Goal: Transaction & Acquisition: Purchase product/service

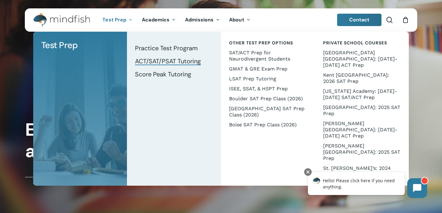
click at [146, 63] on span "ACT/SAT/PSAT Tutoring" at bounding box center [168, 61] width 66 height 8
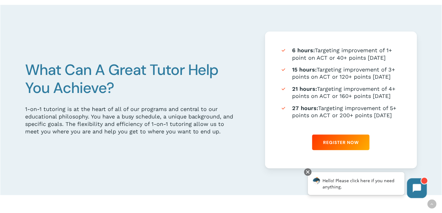
scroll to position [336, 0]
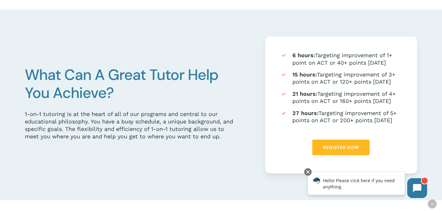
click at [336, 143] on link "Register Now" at bounding box center [340, 147] width 57 height 16
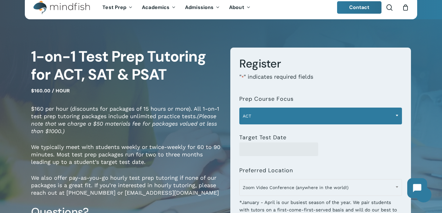
click at [397, 118] on span at bounding box center [396, 115] width 9 height 16
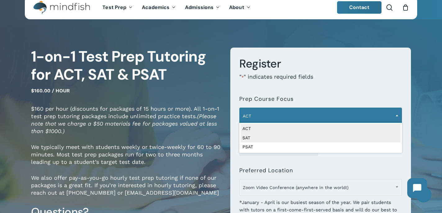
select select "***"
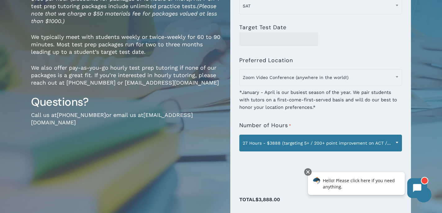
scroll to position [123, 0]
click at [395, 145] on span at bounding box center [396, 142] width 9 height 16
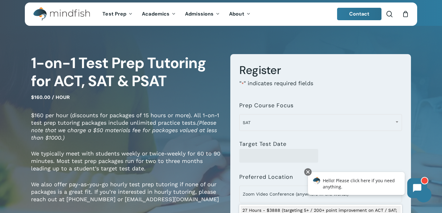
scroll to position [0, 0]
